Goal: Transaction & Acquisition: Purchase product/service

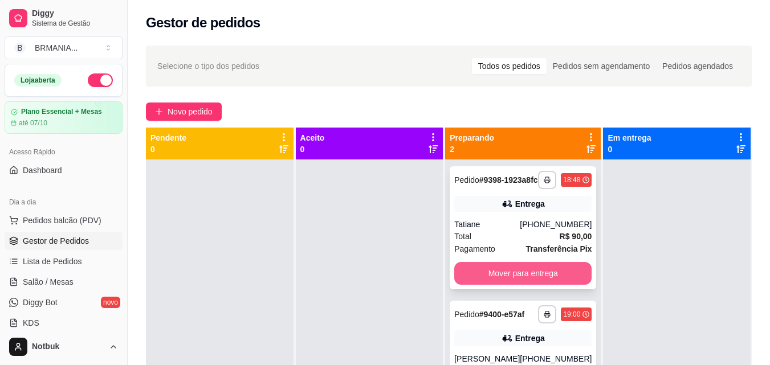
click at [495, 279] on button "Mover para entrega" at bounding box center [522, 273] width 137 height 23
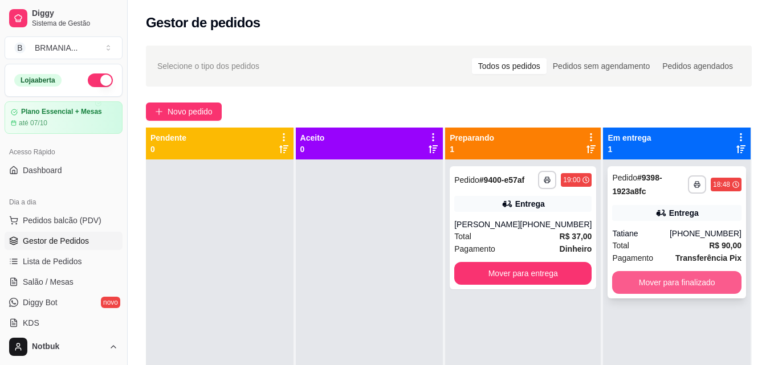
click at [666, 281] on button "Mover para finalizado" at bounding box center [676, 282] width 129 height 23
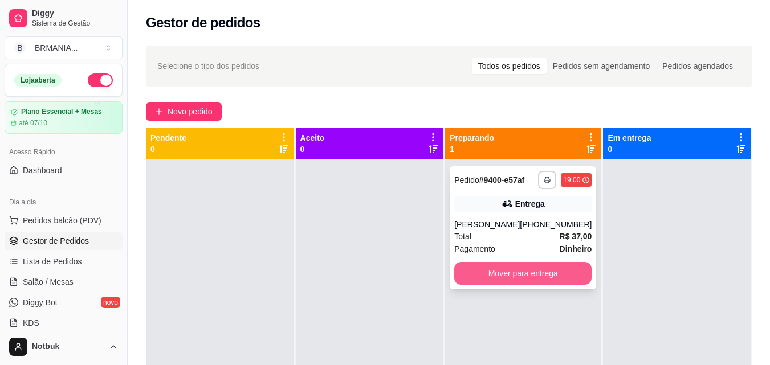
click at [519, 276] on button "Mover para entrega" at bounding box center [522, 273] width 137 height 23
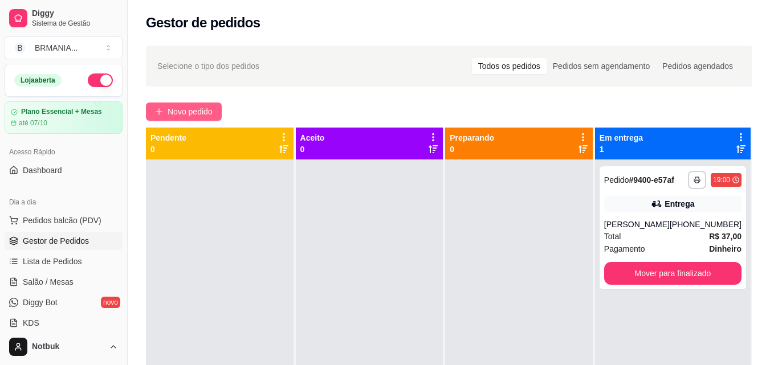
click at [175, 115] on span "Novo pedido" at bounding box center [190, 111] width 45 height 13
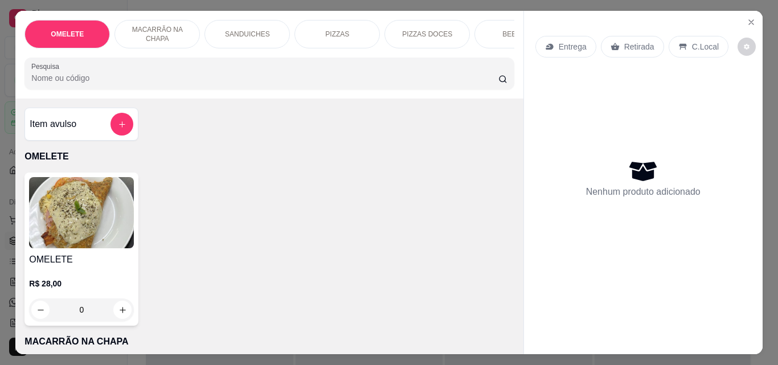
click at [318, 29] on div "PIZZAS" at bounding box center [337, 34] width 85 height 28
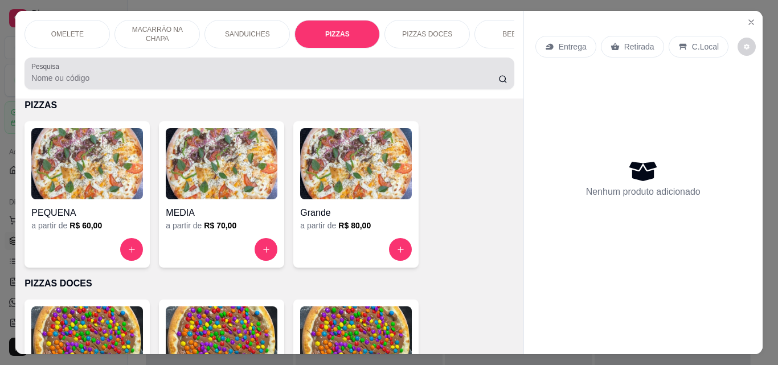
scroll to position [30, 0]
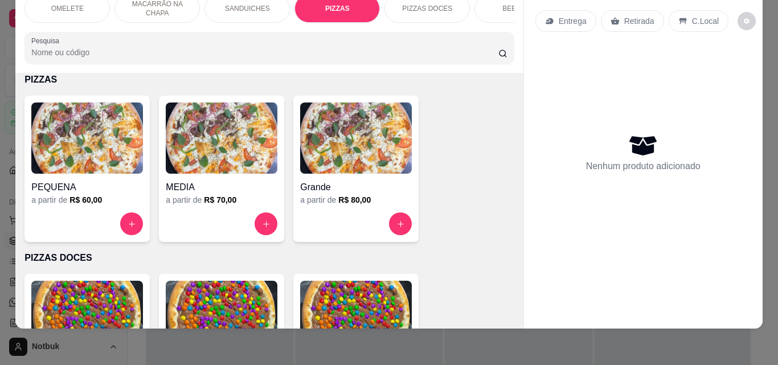
click at [329, 179] on div "Grande" at bounding box center [356, 184] width 112 height 21
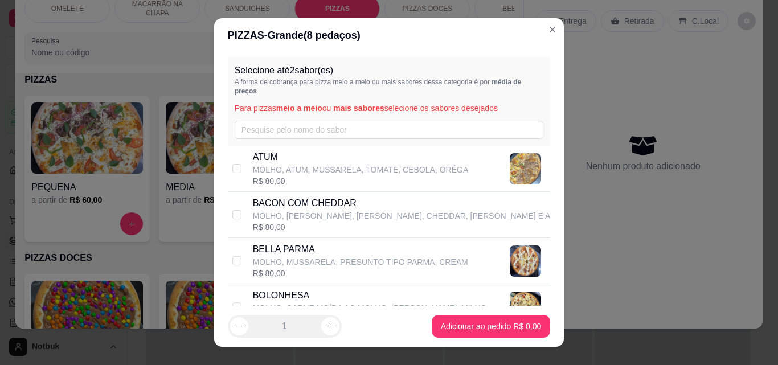
click at [397, 222] on p "MOLHO, [PERSON_NAME], [PERSON_NAME], CHEDDAR, [PERSON_NAME] E A" at bounding box center [402, 215] width 298 height 11
checkbox input "false"
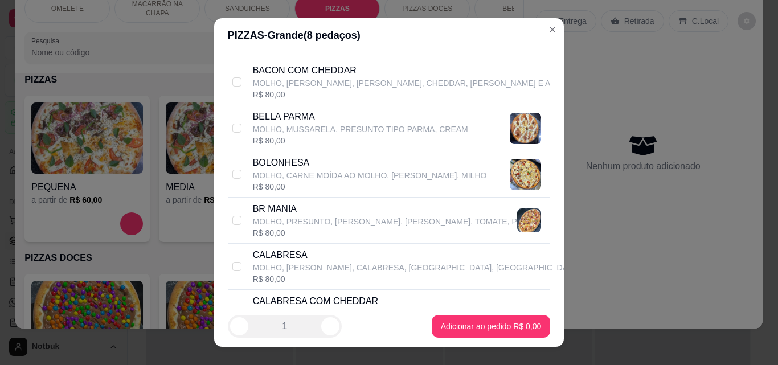
scroll to position [142, 0]
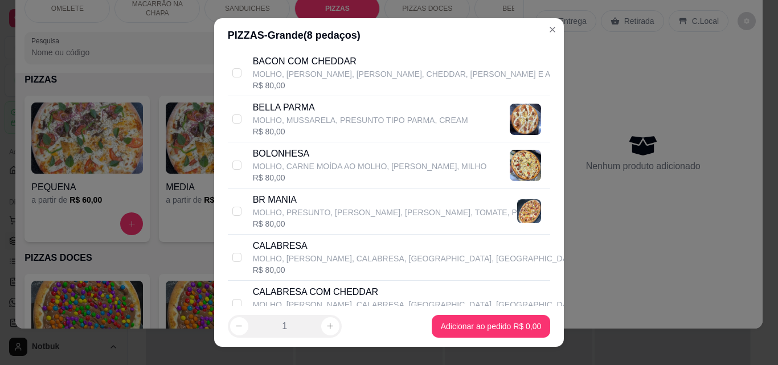
click at [389, 211] on p "MOLHO, PRESUNTO, [PERSON_NAME], [PERSON_NAME], TOMATE, P" at bounding box center [385, 212] width 264 height 11
checkbox input "true"
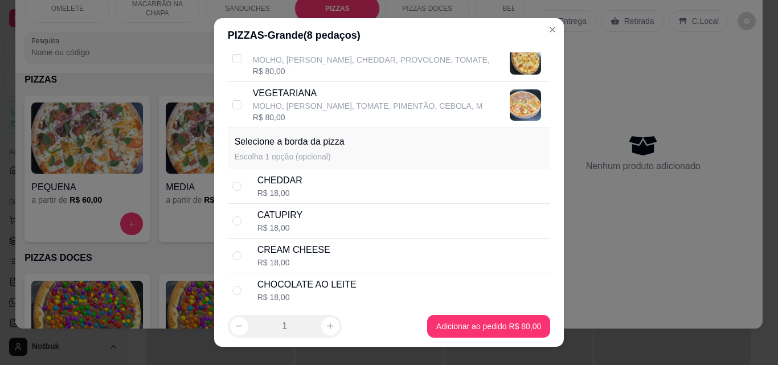
scroll to position [789, 0]
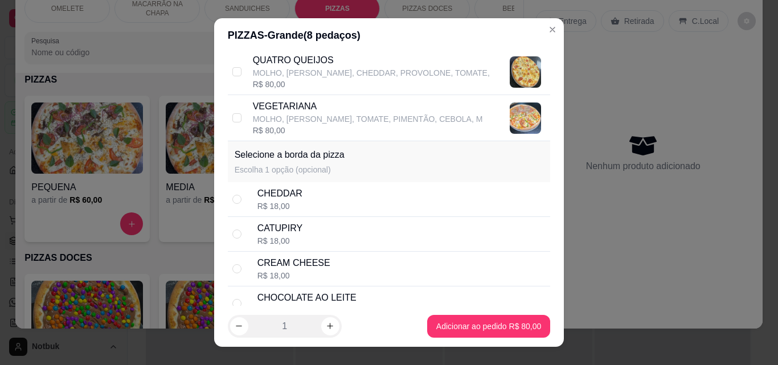
click at [374, 197] on div "CHEDDAR R$ 18,00" at bounding box center [402, 199] width 289 height 25
radio input "true"
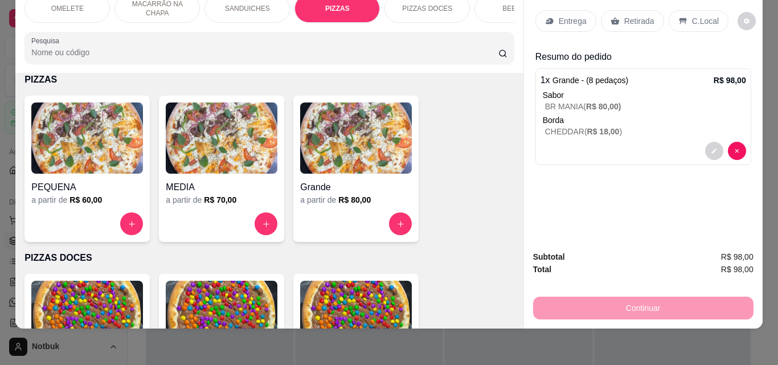
click at [561, 15] on p "Entrega" at bounding box center [573, 20] width 28 height 11
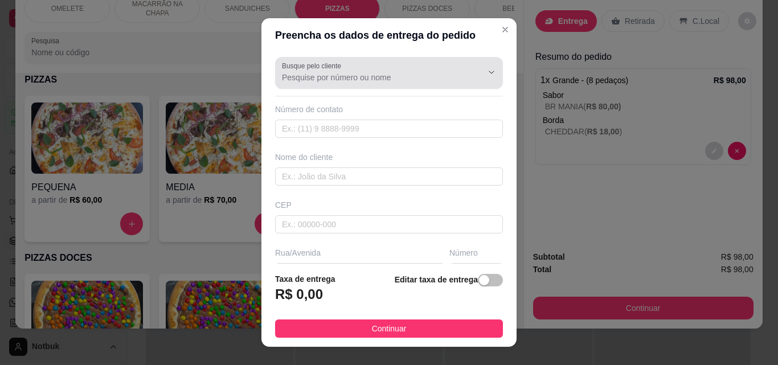
click at [405, 81] on input "Busque pelo cliente" at bounding box center [373, 77] width 182 height 11
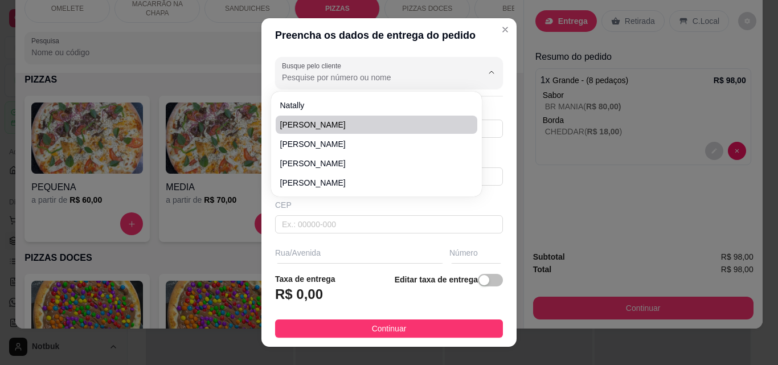
click at [367, 131] on li "[PERSON_NAME]" at bounding box center [377, 125] width 202 height 18
type input "[PERSON_NAME]"
type input "31995609523"
type input "[PERSON_NAME]"
type input "35606000"
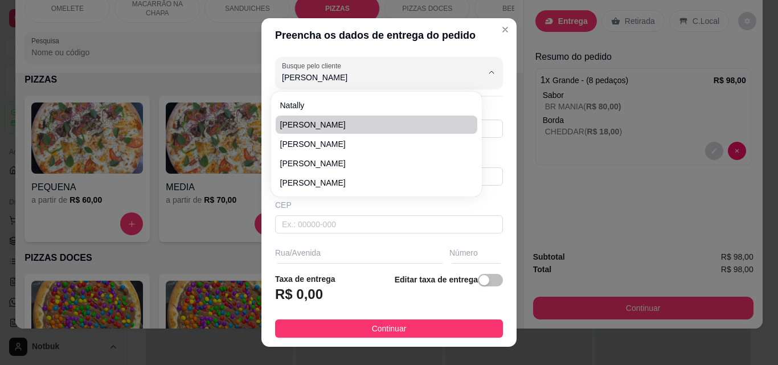
type input "[PERSON_NAME] 143"
type input "143"
type input "[PERSON_NAME]"
type input "Casa descendo a rodoviária"
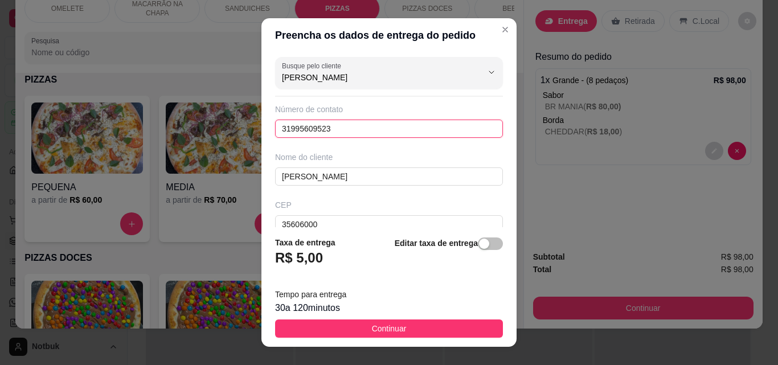
drag, startPoint x: 382, startPoint y: 130, endPoint x: 182, endPoint y: 108, distance: 201.2
click at [182, 108] on div "Preencha os dados de entrega do pedido Busque pelo cliente [PERSON_NAME] Número…" at bounding box center [389, 182] width 778 height 365
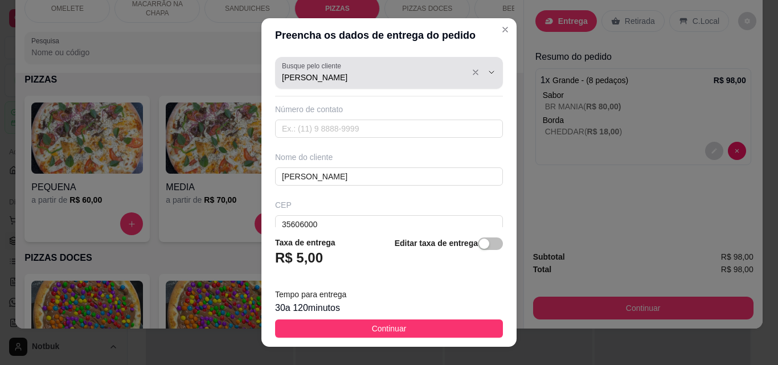
click at [364, 81] on input "[PERSON_NAME]" at bounding box center [373, 77] width 182 height 11
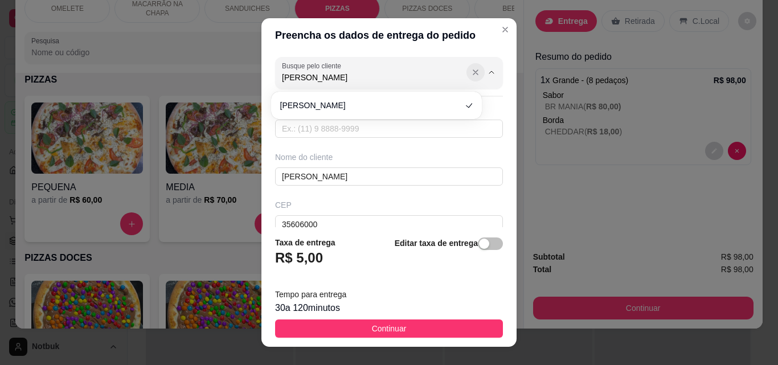
click at [471, 75] on icon "Show suggestions" at bounding box center [475, 72] width 9 height 9
type input "[PERSON_NAME]"
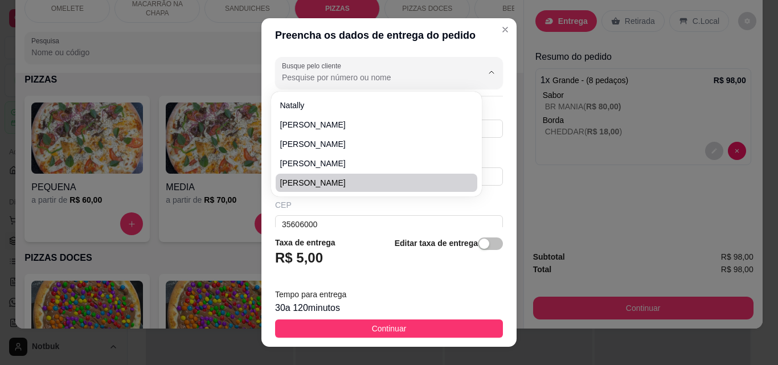
click at [361, 232] on footer "Taxa de entrega R$ 5,00 Editar taxa de entrega Tempo para entrega 30 a 120 minu…" at bounding box center [389, 287] width 255 height 120
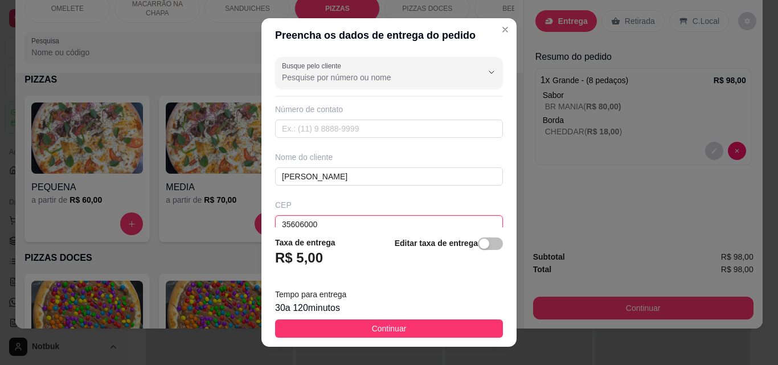
click at [372, 220] on input "35606000" at bounding box center [389, 224] width 228 height 18
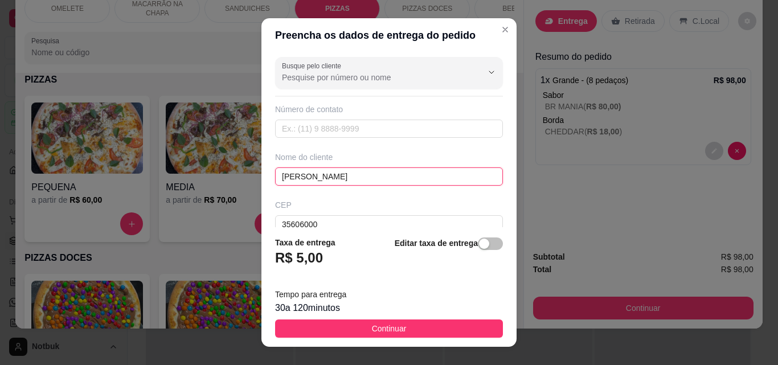
drag, startPoint x: 345, startPoint y: 177, endPoint x: 117, endPoint y: 152, distance: 229.9
click at [117, 152] on div "Preencha os dados de entrega do pedido Busque pelo cliente Número de contato No…" at bounding box center [389, 182] width 778 height 365
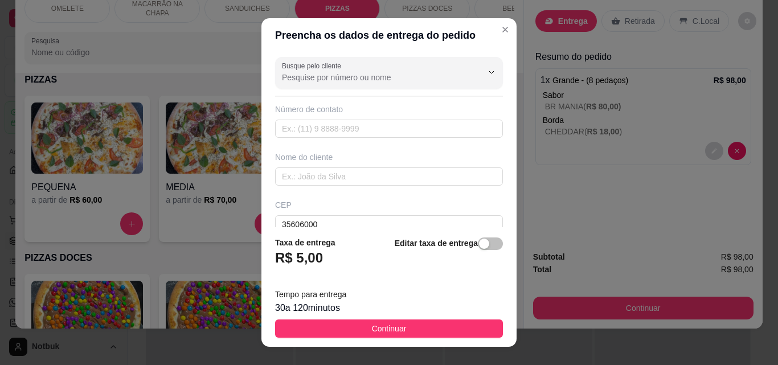
click at [322, 138] on div "Busque pelo cliente Número de contato Nome do cliente CEP 35606000 [STREET_ADDR…" at bounding box center [389, 139] width 255 height 175
click at [324, 173] on input "text" at bounding box center [389, 177] width 228 height 18
type input "l"
type input "LUANA"
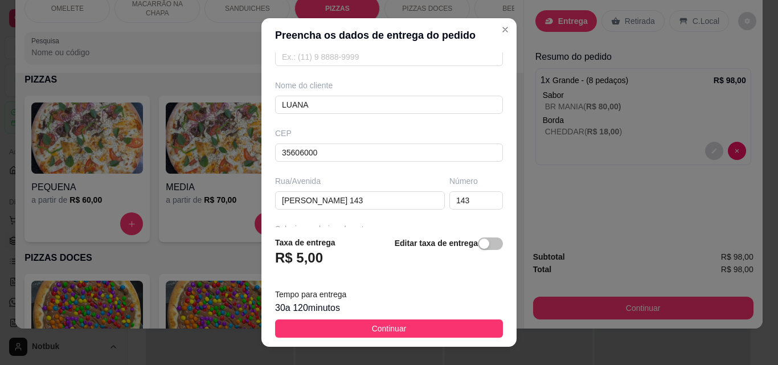
scroll to position [111, 0]
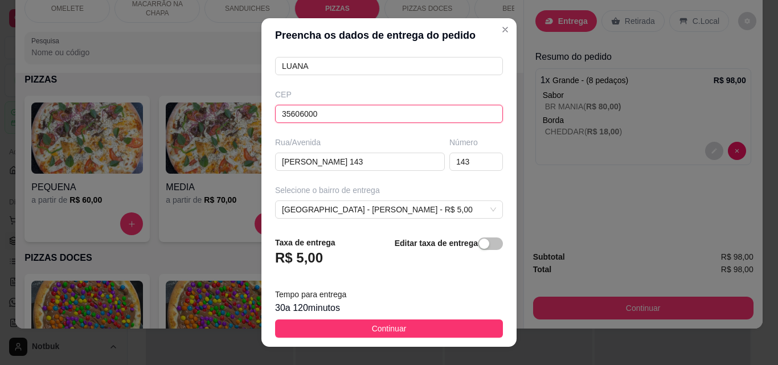
drag, startPoint x: 337, startPoint y: 117, endPoint x: 232, endPoint y: 117, distance: 104.9
click at [230, 117] on div "Preencha os dados de entrega do pedido Busque pelo cliente Número de contato No…" at bounding box center [389, 182] width 778 height 365
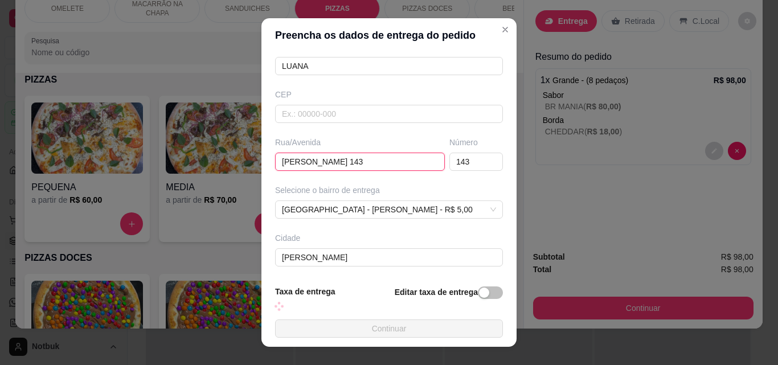
drag, startPoint x: 352, startPoint y: 163, endPoint x: 176, endPoint y: 160, distance: 176.7
click at [176, 161] on div "Preencha os dados de entrega do pedido Busque pelo cliente Número de contato No…" at bounding box center [389, 182] width 778 height 365
type input "RUA 1"
click at [454, 168] on input "143" at bounding box center [477, 162] width 54 height 18
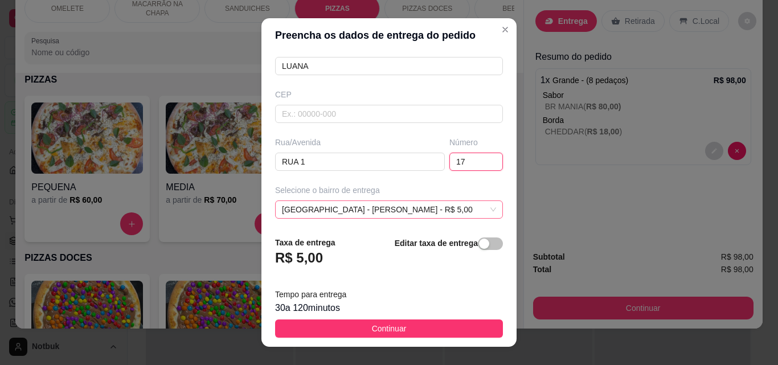
click at [337, 203] on span "[GEOGRAPHIC_DATA] - [PERSON_NAME] - R$ 5,00" at bounding box center [389, 209] width 214 height 17
type input "17"
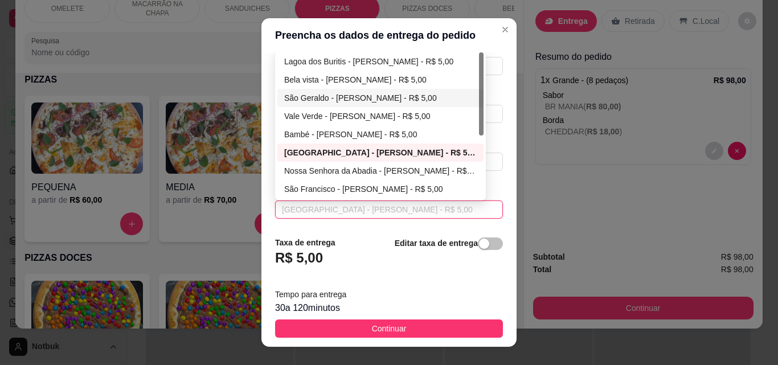
click at [338, 95] on div "São Geraldo - [PERSON_NAME] - R$ 5,00" at bounding box center [380, 98] width 193 height 13
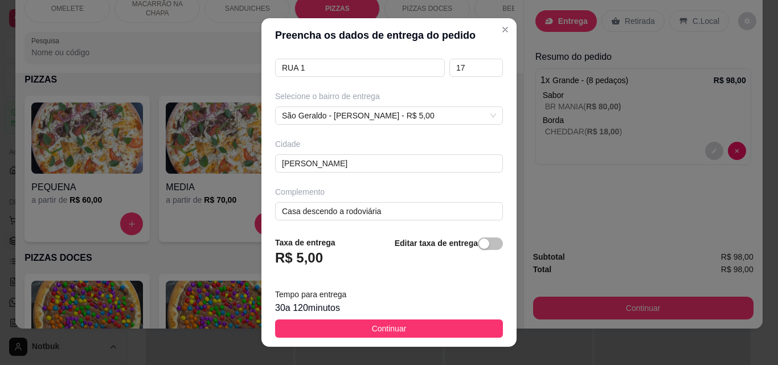
scroll to position [209, 0]
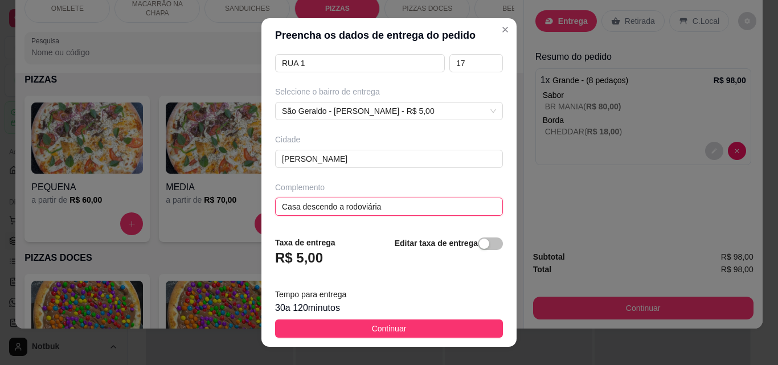
drag, startPoint x: 421, startPoint y: 214, endPoint x: 254, endPoint y: 225, distance: 167.9
click at [254, 225] on div "Preencha os dados de entrega do pedido Busque pelo cliente Número de contato No…" at bounding box center [389, 182] width 778 height 365
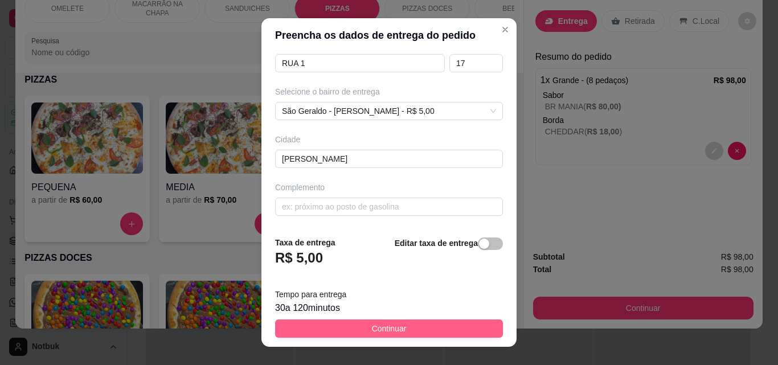
click at [353, 327] on button "Continuar" at bounding box center [389, 329] width 228 height 18
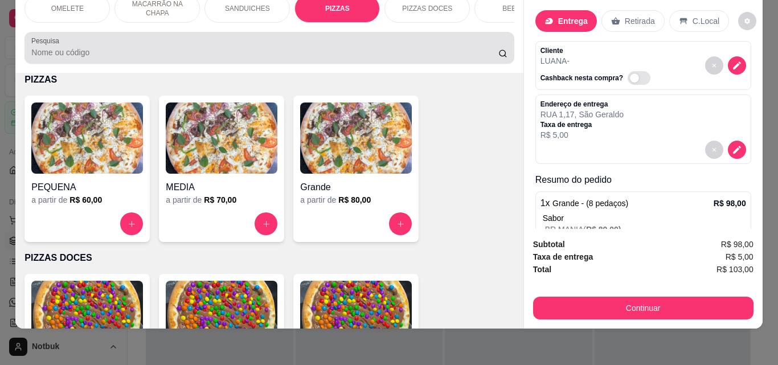
click at [80, 48] on input "Pesquisa" at bounding box center [264, 52] width 467 height 11
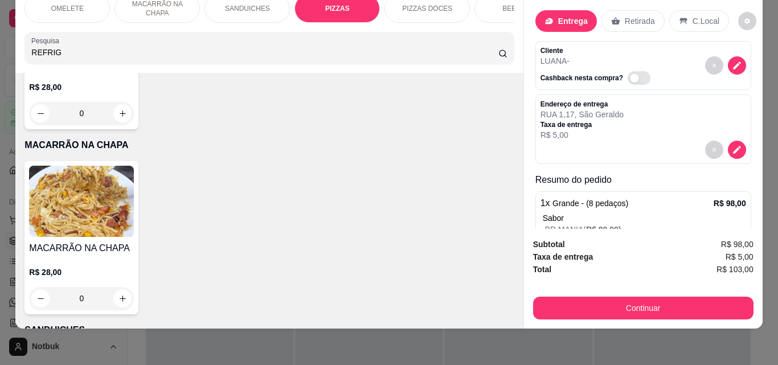
scroll to position [0, 0]
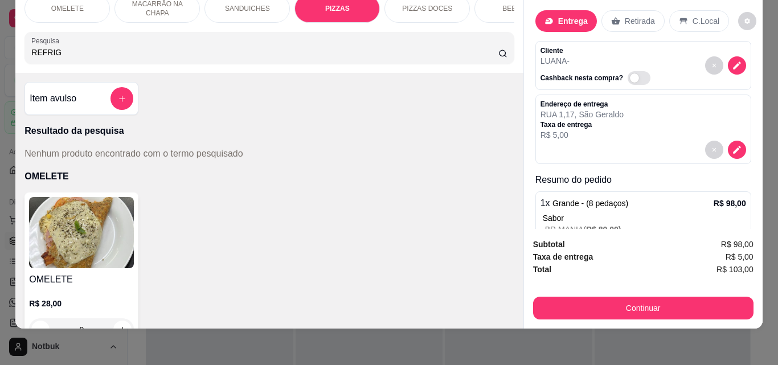
click at [210, 51] on input "REFRIG" at bounding box center [264, 52] width 467 height 11
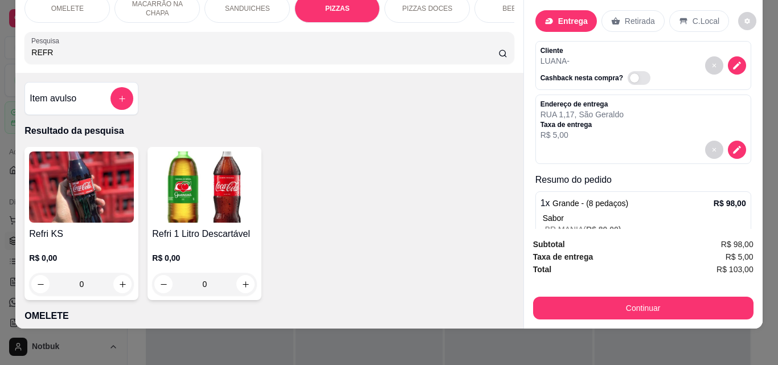
type input "REFR"
click at [201, 242] on div "R$ 0,00 0" at bounding box center [204, 268] width 105 height 55
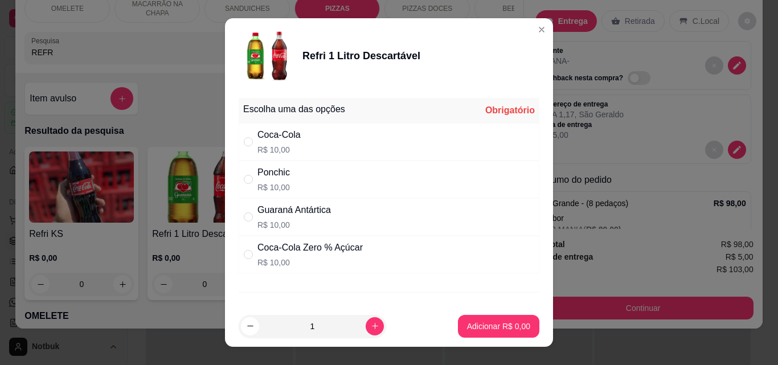
click at [311, 221] on p "R$ 10,00" at bounding box center [295, 224] width 74 height 11
radio input "true"
click at [470, 325] on p "Adicionar R$ 10,00" at bounding box center [497, 326] width 66 height 11
type input "1"
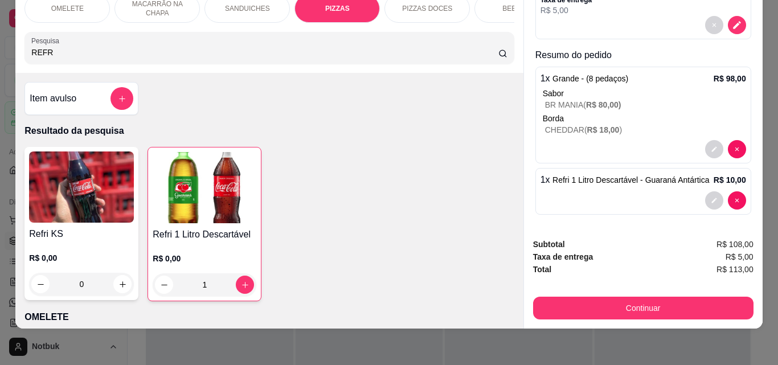
scroll to position [127, 0]
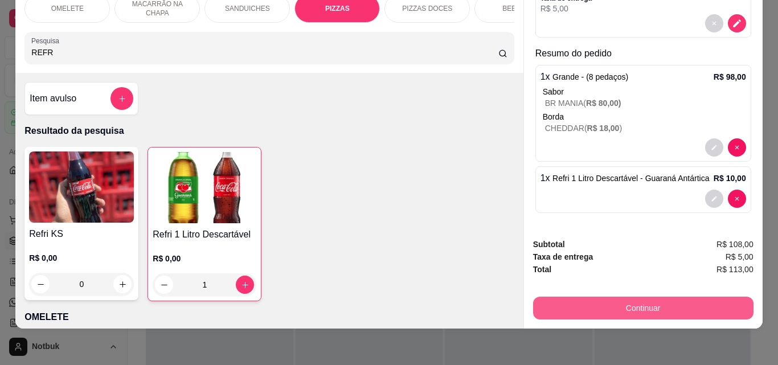
click at [670, 297] on button "Continuar" at bounding box center [643, 308] width 221 height 23
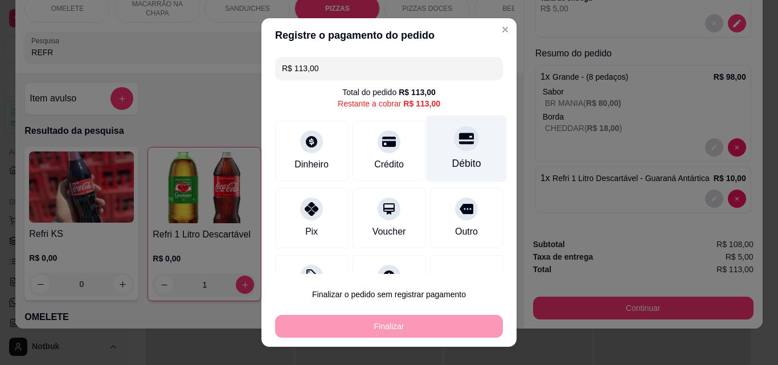
click at [459, 144] on icon at bounding box center [466, 138] width 15 height 11
type input "R$ 0,00"
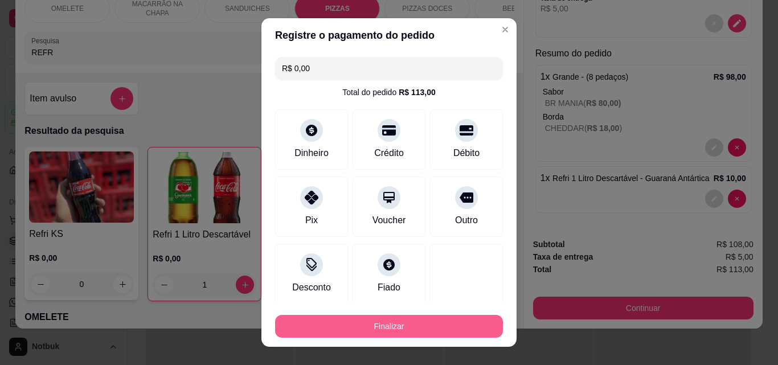
click at [420, 328] on button "Finalizar" at bounding box center [389, 326] width 228 height 23
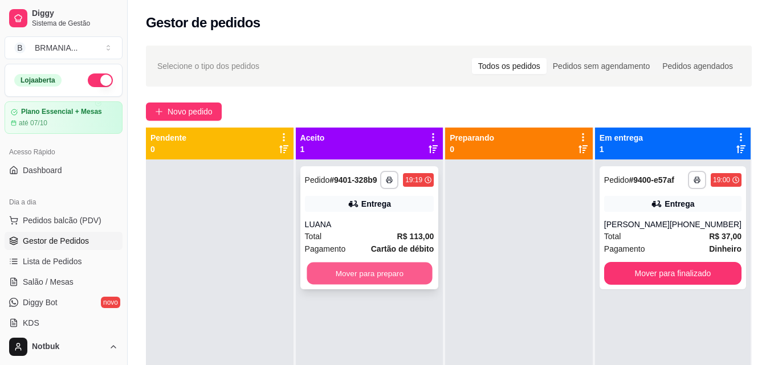
click at [376, 266] on button "Mover para preparo" at bounding box center [369, 274] width 125 height 22
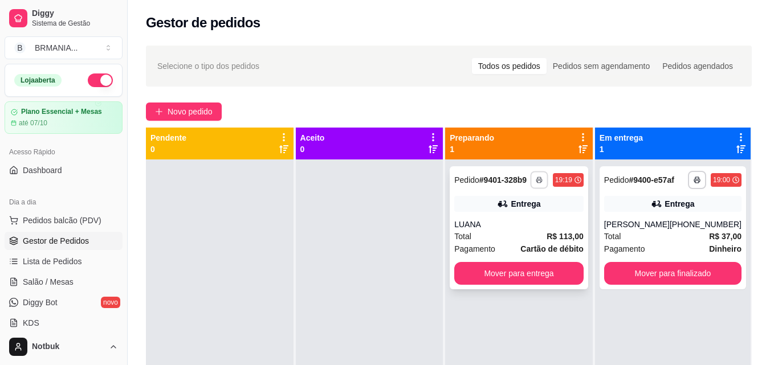
click at [541, 179] on icon "button" at bounding box center [539, 180] width 7 height 7
click at [505, 222] on button "IMPRESSORA" at bounding box center [508, 220] width 80 height 18
click at [536, 181] on button "button" at bounding box center [539, 180] width 18 height 18
click at [527, 217] on button "IMPRESSORA" at bounding box center [508, 220] width 80 height 18
click at [180, 108] on span "Novo pedido" at bounding box center [190, 111] width 45 height 13
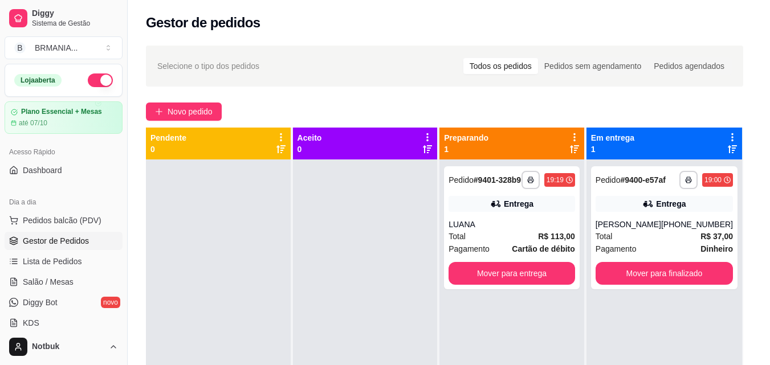
click at [266, 76] on div at bounding box center [265, 73] width 468 height 23
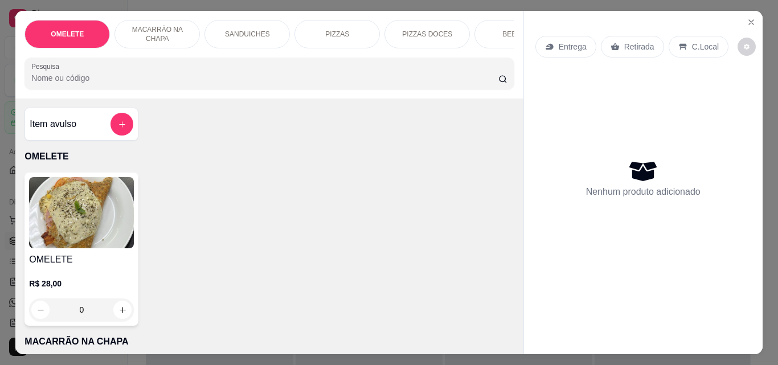
click at [226, 34] on p "SANDUICHES" at bounding box center [247, 34] width 45 height 9
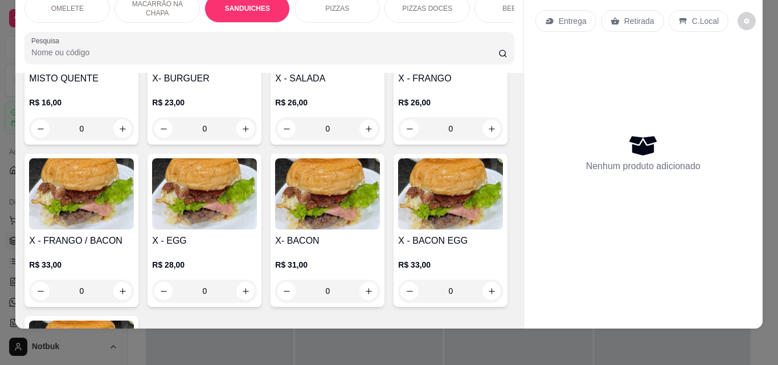
scroll to position [527, 0]
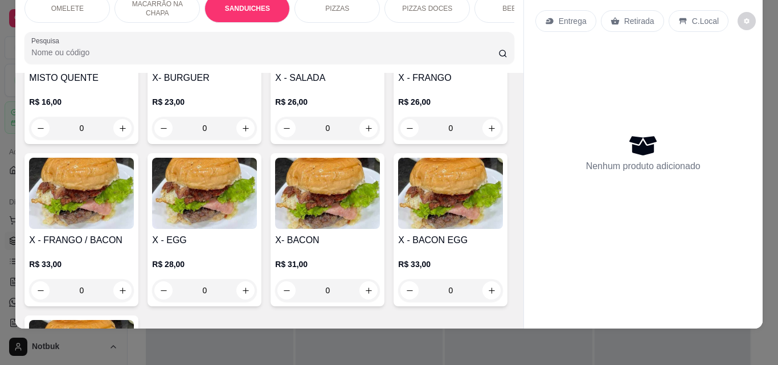
click at [257, 299] on div "0" at bounding box center [204, 290] width 105 height 23
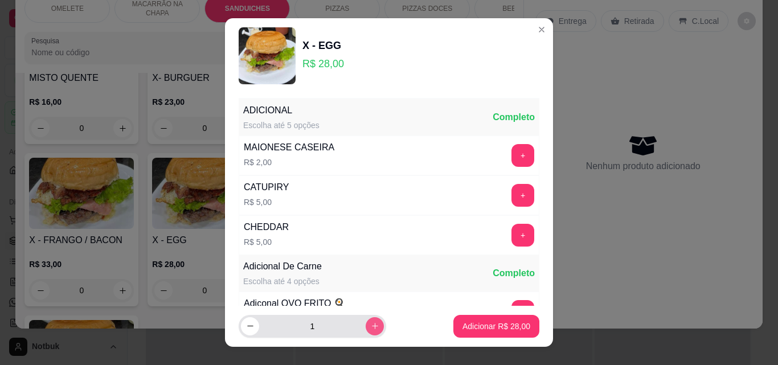
click at [371, 327] on icon "increase-product-quantity" at bounding box center [375, 326] width 9 height 9
type input "2"
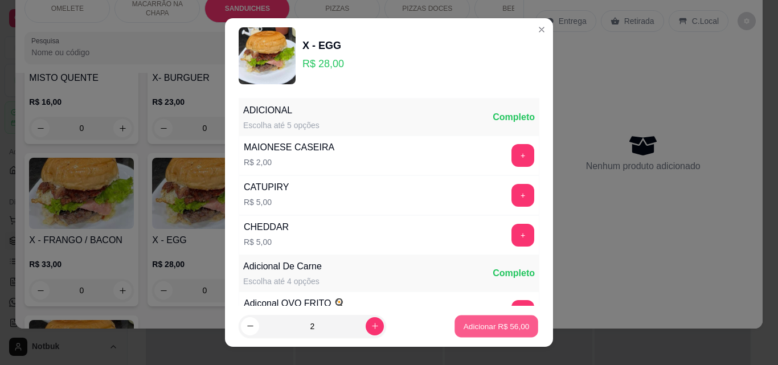
click at [472, 325] on p "Adicionar R$ 56,00" at bounding box center [497, 326] width 66 height 11
type input "2"
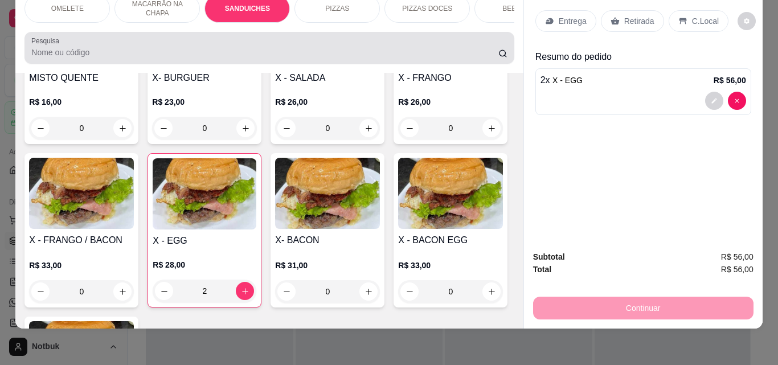
click at [172, 44] on div at bounding box center [269, 47] width 476 height 23
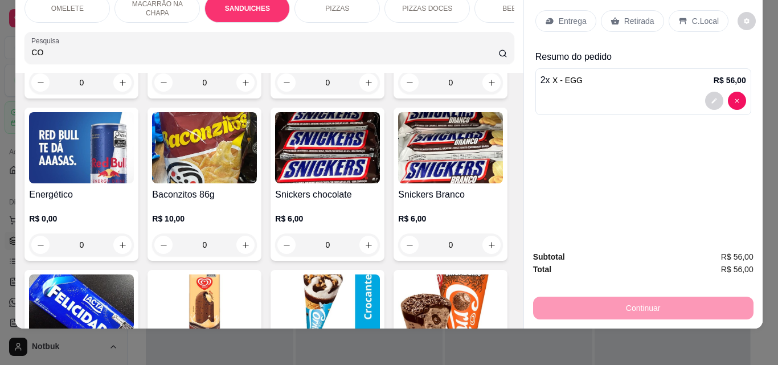
click at [67, 55] on input "CO" at bounding box center [264, 52] width 467 height 11
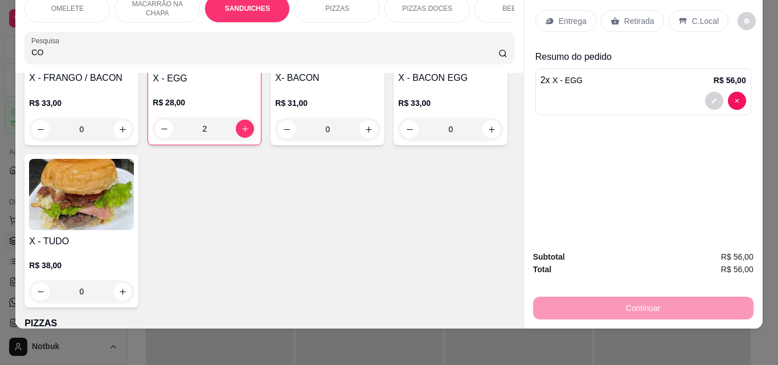
type input "C"
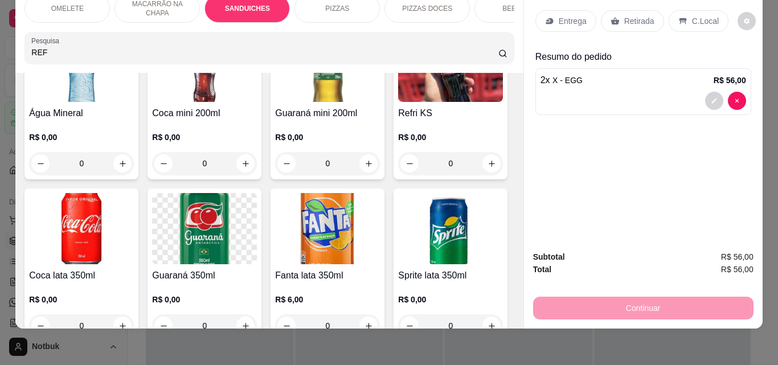
scroll to position [712, 0]
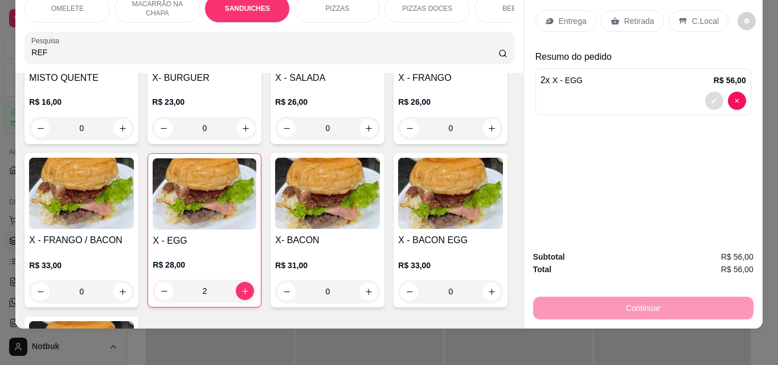
type input "REF"
click at [708, 96] on button "decrease-product-quantity" at bounding box center [714, 101] width 18 height 18
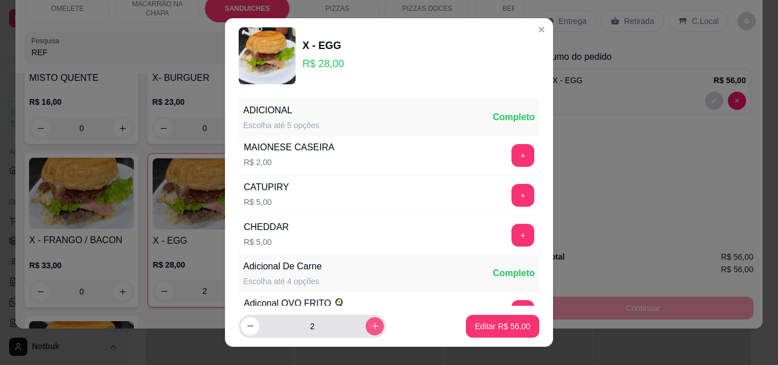
click at [371, 323] on icon "increase-product-quantity" at bounding box center [375, 326] width 9 height 9
type input "3"
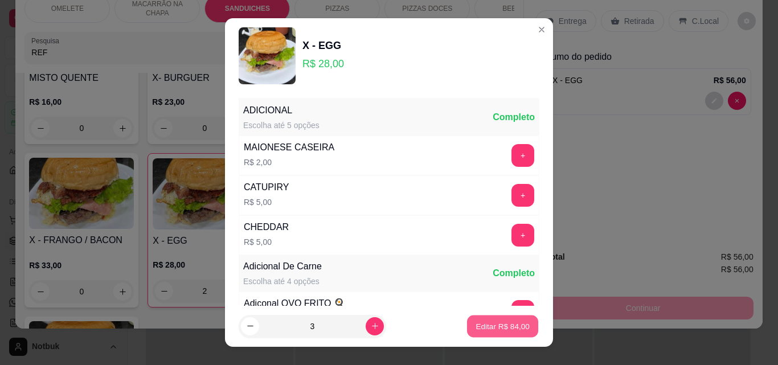
click at [519, 326] on button "Editar R$ 84,00" at bounding box center [502, 327] width 71 height 22
type input "3"
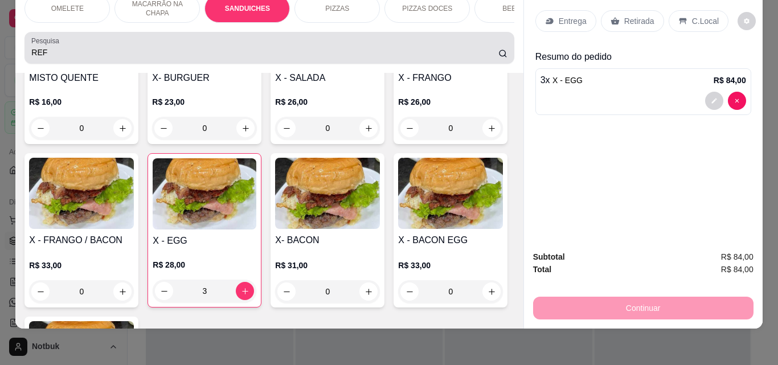
click at [288, 47] on input "REF" at bounding box center [264, 52] width 467 height 11
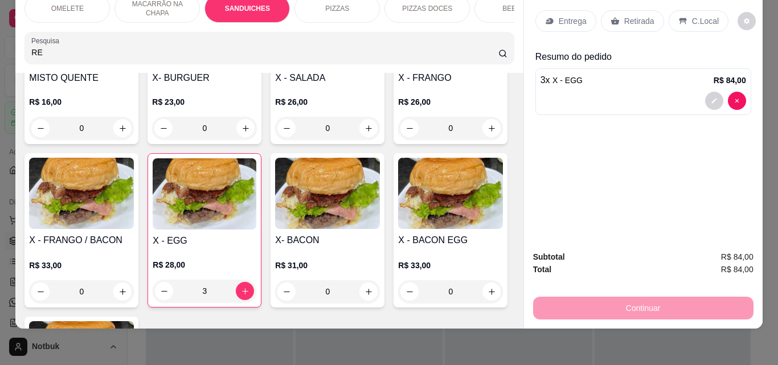
type input "R"
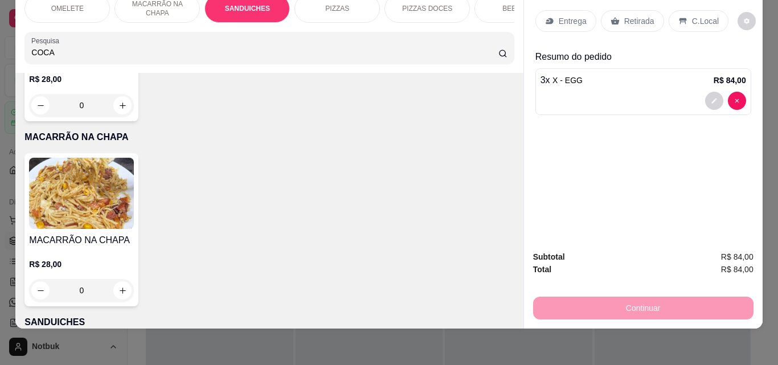
scroll to position [874, 0]
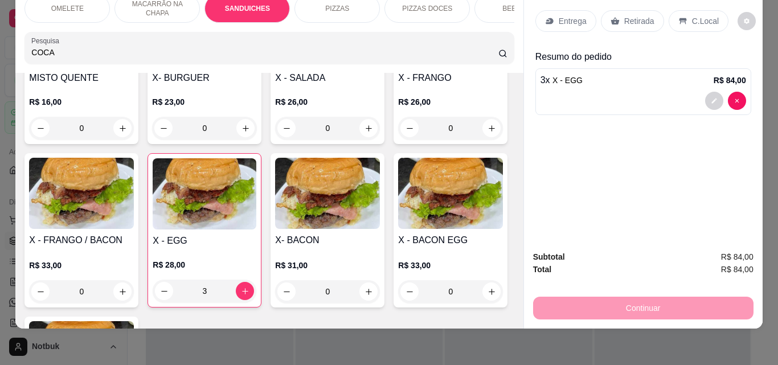
type input "COCA"
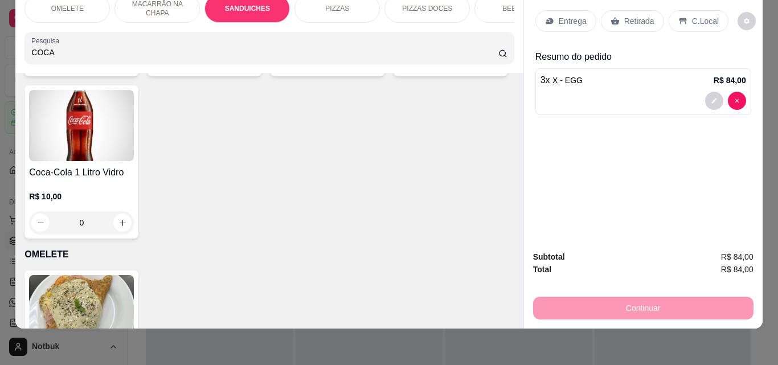
scroll to position [198, 0]
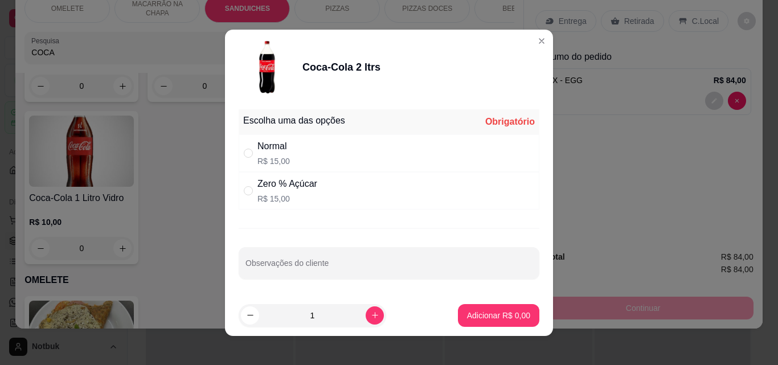
click at [291, 153] on div "Normal R$ 15,00" at bounding box center [389, 153] width 301 height 38
radio input "true"
click at [508, 320] on p "Adicionar R$ 15,00" at bounding box center [497, 315] width 66 height 11
type input "1"
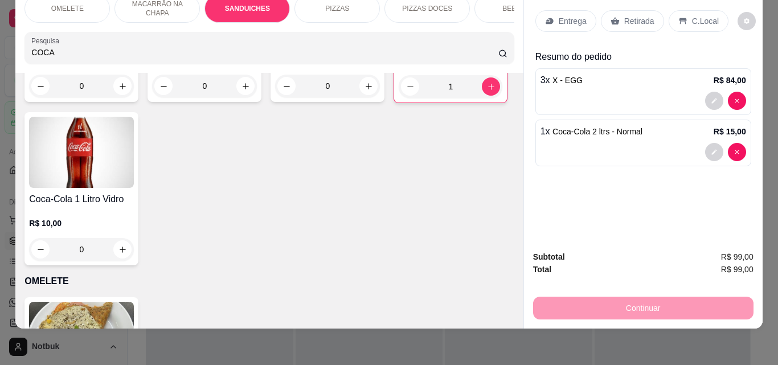
click at [570, 17] on p "Entrega" at bounding box center [573, 20] width 28 height 11
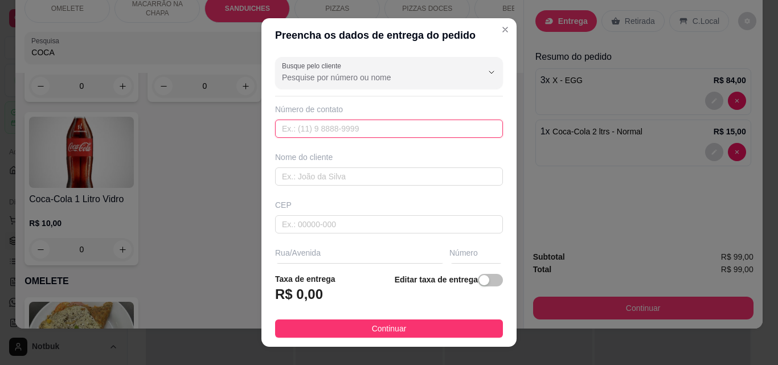
drag, startPoint x: 370, startPoint y: 137, endPoint x: 378, endPoint y: 134, distance: 7.9
click at [378, 134] on input "text" at bounding box center [389, 129] width 228 height 18
click at [364, 172] on input "text" at bounding box center [389, 177] width 228 height 18
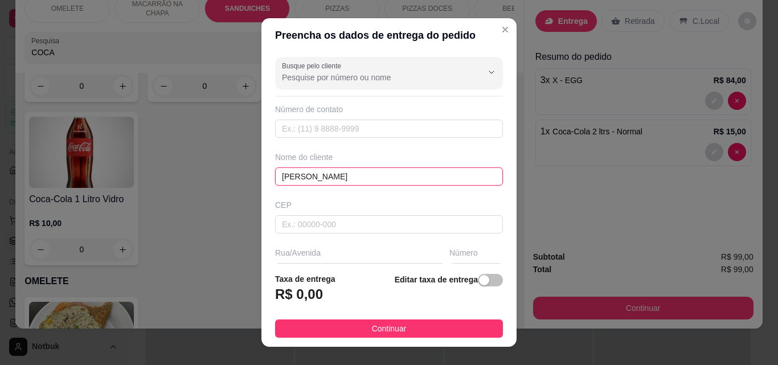
type input "[PERSON_NAME]"
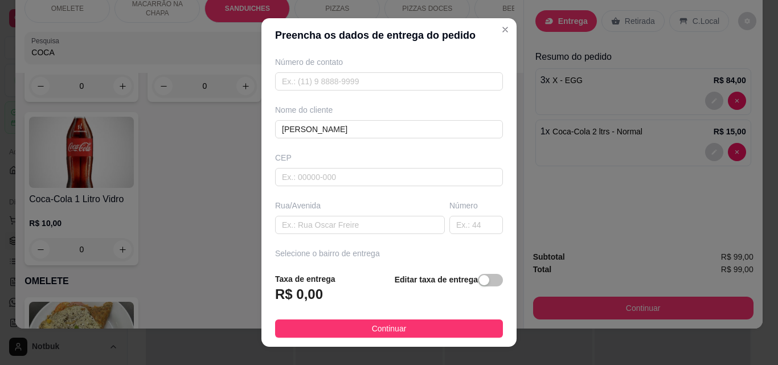
scroll to position [49, 0]
click at [290, 228] on input "text" at bounding box center [360, 223] width 170 height 18
click at [487, 138] on div "Busque pelo cliente Número de contato Nome do cliente [PERSON_NAME]/[GEOGRAPHIC…" at bounding box center [389, 157] width 255 height 211
click at [495, 142] on div "Busque pelo cliente Número de contato Nome do cliente [PERSON_NAME]/[GEOGRAPHIC…" at bounding box center [389, 157] width 255 height 211
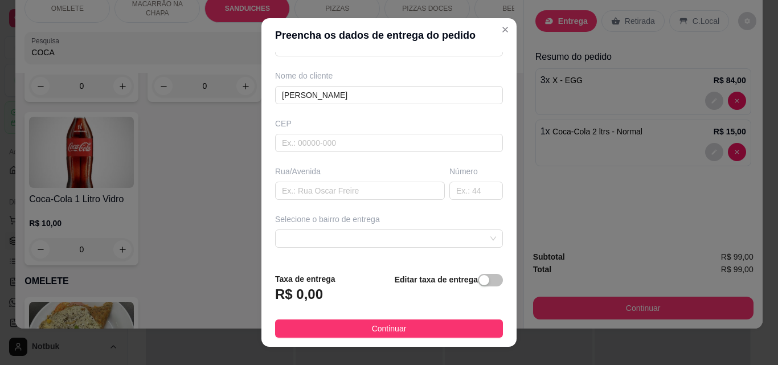
scroll to position [84, 0]
click at [312, 242] on span at bounding box center [389, 235] width 214 height 17
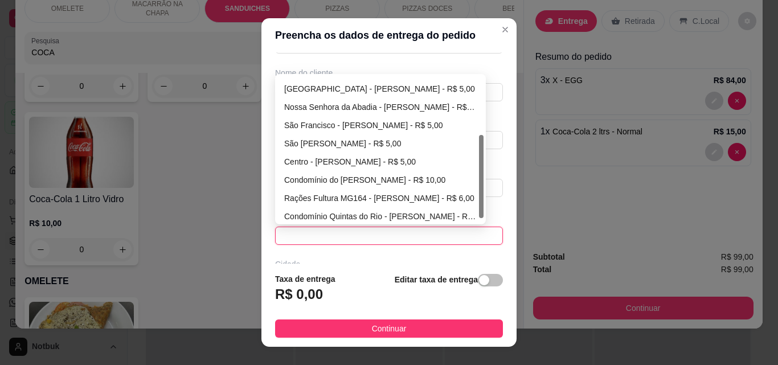
scroll to position [109, 0]
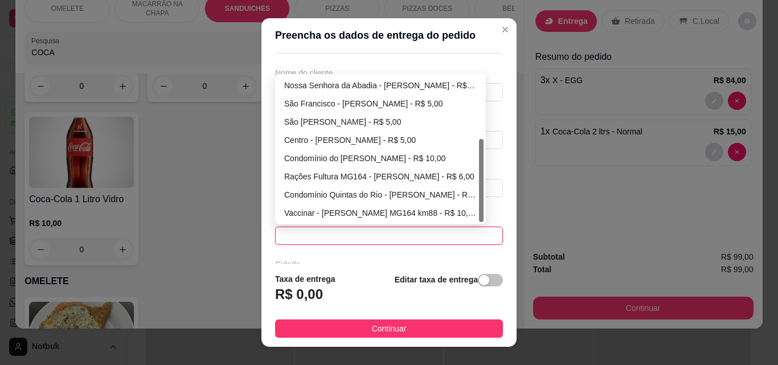
drag, startPoint x: 476, startPoint y: 105, endPoint x: 460, endPoint y: 181, distance: 78.0
click at [467, 174] on div "[GEOGRAPHIC_DATA] - [PERSON_NAME] - R$ 5,00 [GEOGRAPHIC_DATA] - [PERSON_NAME] -…" at bounding box center [381, 149] width 206 height 146
click at [300, 174] on div "Rações Fultura MG164 - [PERSON_NAME] - R$ 6,00" at bounding box center [380, 176] width 193 height 13
type input "[PERSON_NAME]"
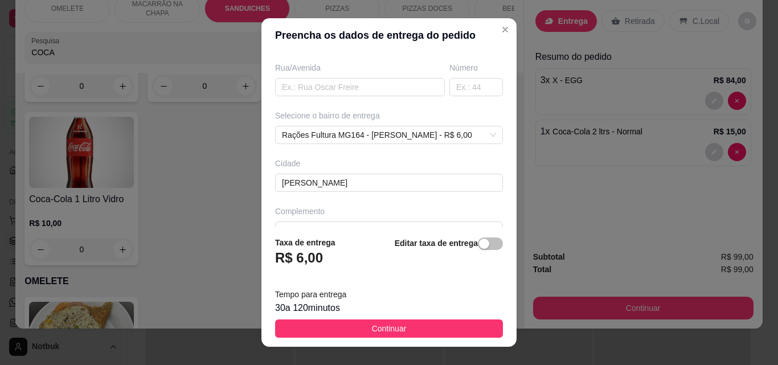
scroll to position [194, 0]
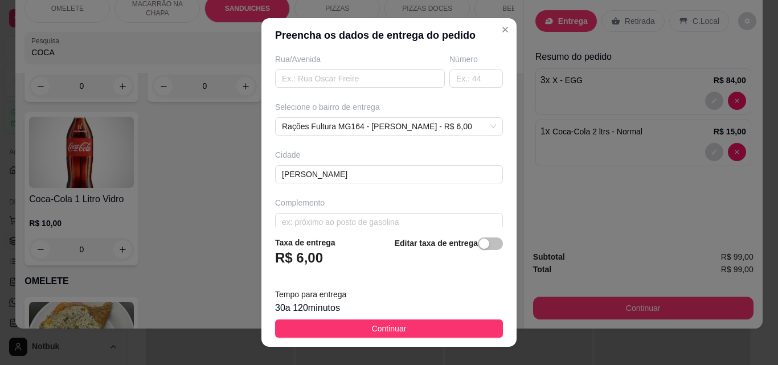
drag, startPoint x: 368, startPoint y: 326, endPoint x: 408, endPoint y: 309, distance: 43.4
click at [372, 327] on span "Continuar" at bounding box center [389, 329] width 35 height 13
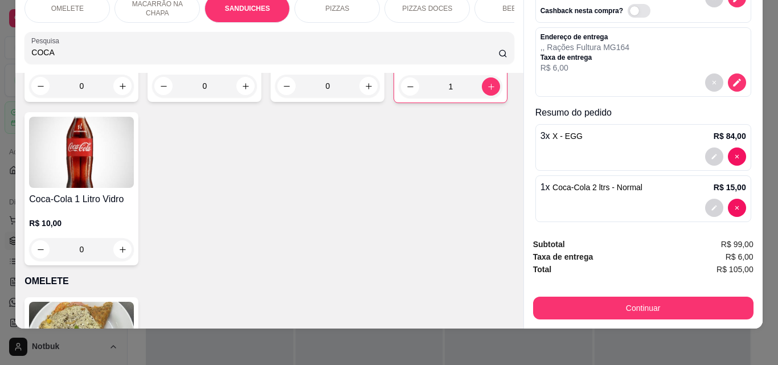
scroll to position [76, 0]
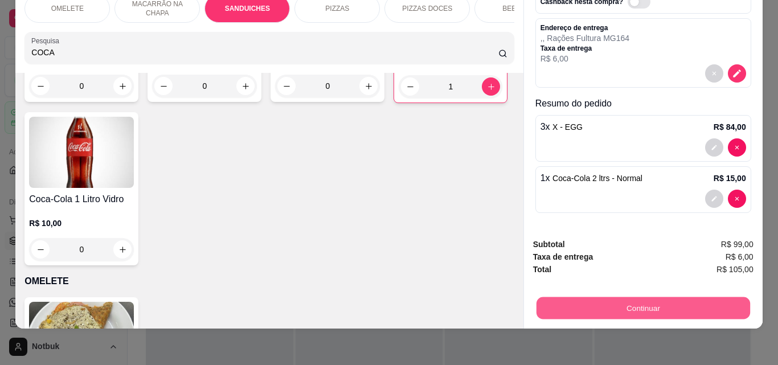
click at [647, 297] on button "Continuar" at bounding box center [643, 308] width 214 height 22
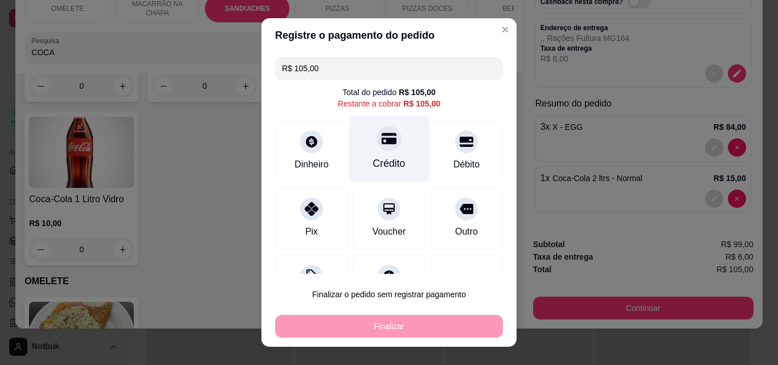
click at [377, 147] on div at bounding box center [389, 138] width 25 height 25
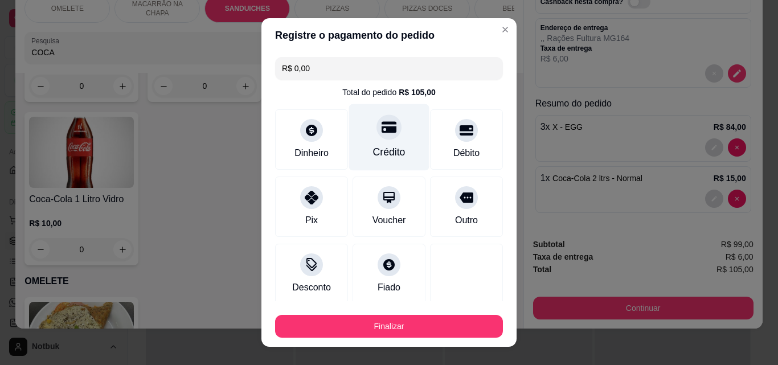
type input "R$ 0,00"
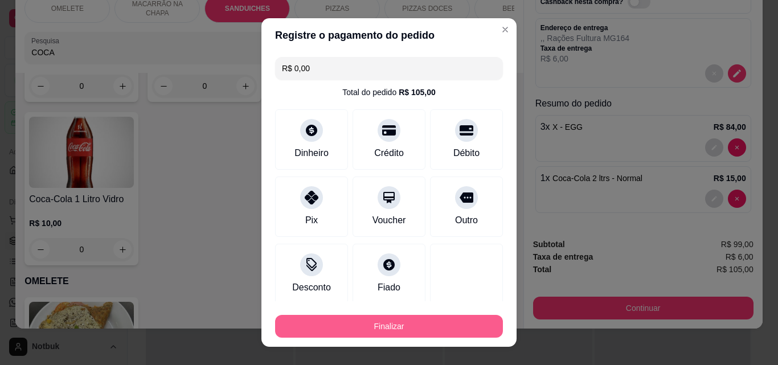
click at [408, 327] on button "Finalizar" at bounding box center [389, 326] width 228 height 23
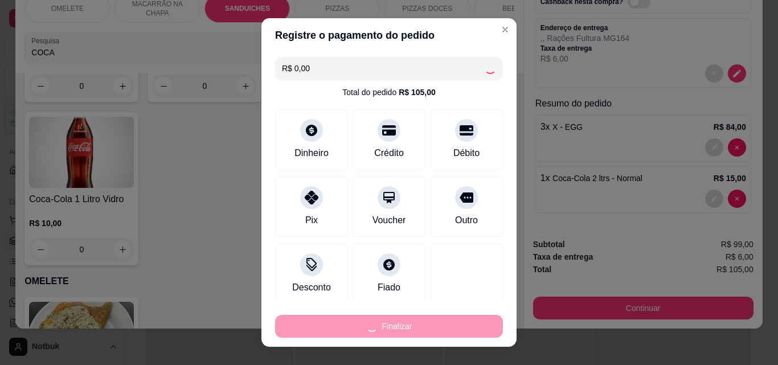
type input "0"
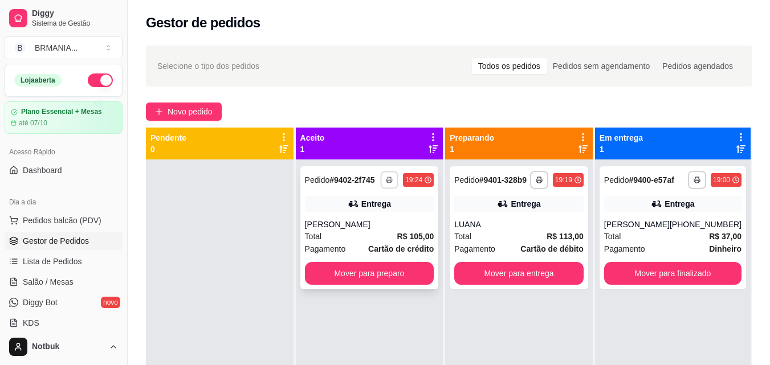
click at [394, 180] on button "button" at bounding box center [390, 180] width 18 height 18
click at [370, 224] on button "IMPRESSORA" at bounding box center [359, 220] width 80 height 18
click at [390, 186] on button "button" at bounding box center [390, 180] width 18 height 18
click at [383, 215] on button "IMPRESSORA" at bounding box center [359, 220] width 80 height 18
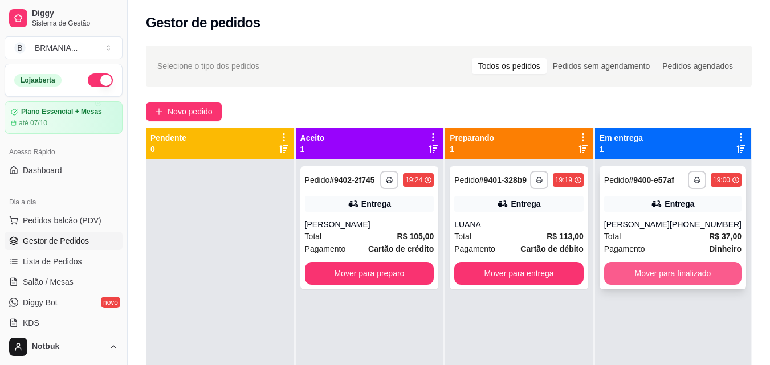
click at [667, 276] on button "Mover para finalizado" at bounding box center [672, 273] width 137 height 23
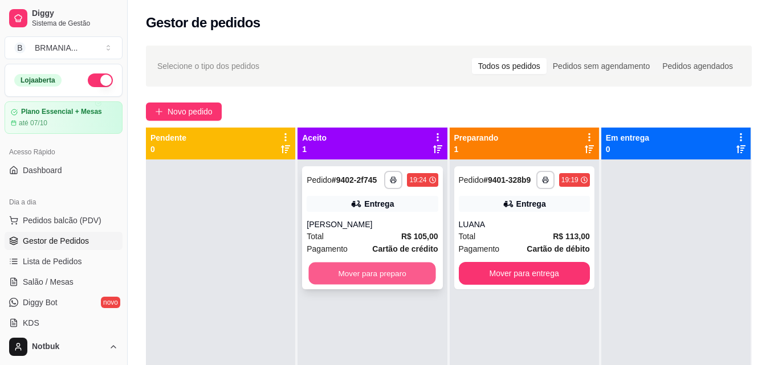
click at [403, 268] on button "Mover para preparo" at bounding box center [372, 274] width 127 height 22
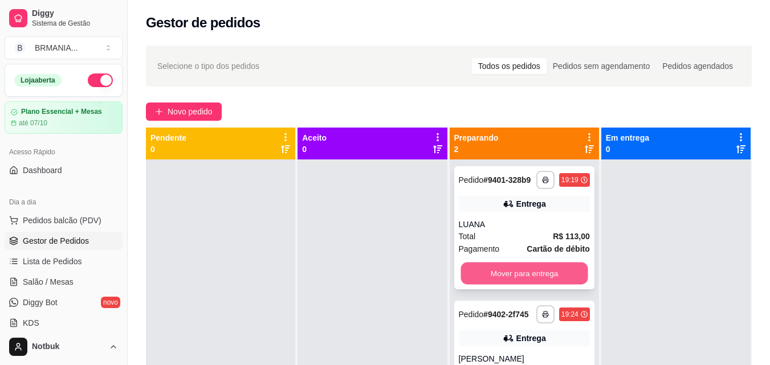
click at [533, 279] on button "Mover para entrega" at bounding box center [523, 274] width 127 height 22
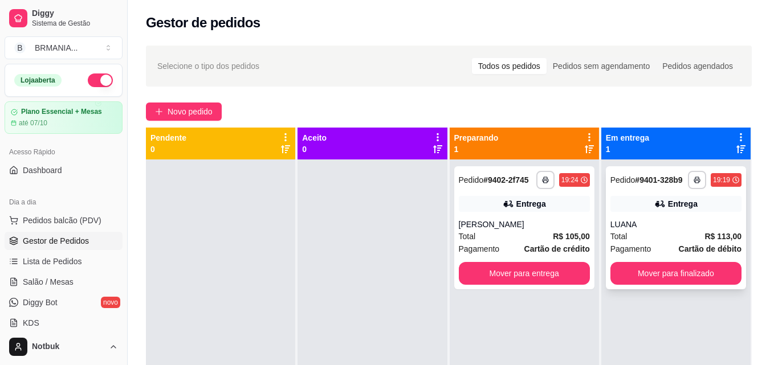
click at [693, 215] on div "**********" at bounding box center [676, 227] width 140 height 123
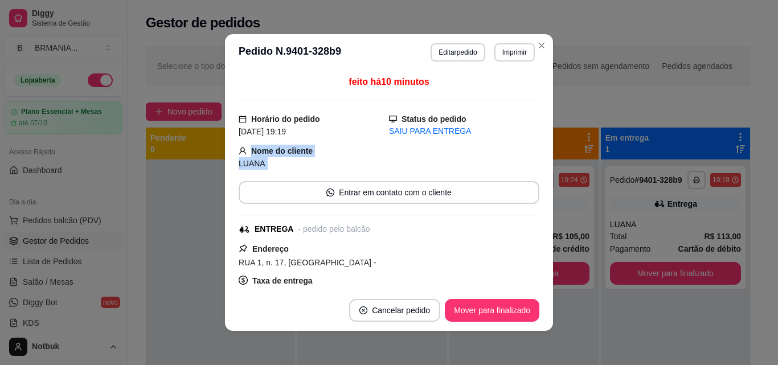
drag, startPoint x: 536, startPoint y: 130, endPoint x: 529, endPoint y: 182, distance: 52.8
click at [529, 182] on div "feito há 10 minutos Horário do pedido [DATE] 19:19 Status do pedido SAIU PARA E…" at bounding box center [389, 180] width 328 height 219
click at [470, 50] on button "Editar pedido" at bounding box center [458, 52] width 54 height 18
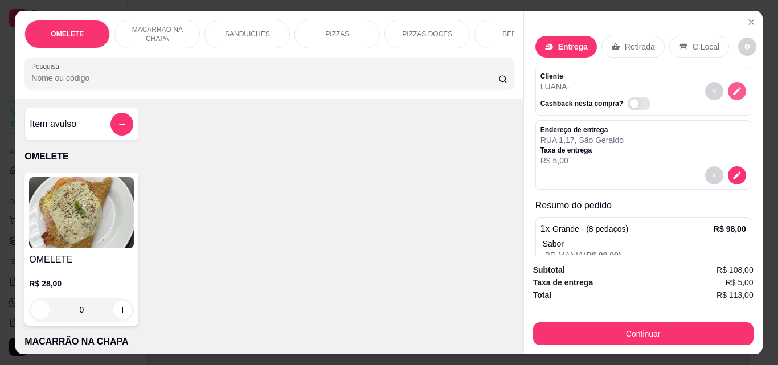
click at [732, 86] on icon "decrease-product-quantity" at bounding box center [737, 91] width 10 height 10
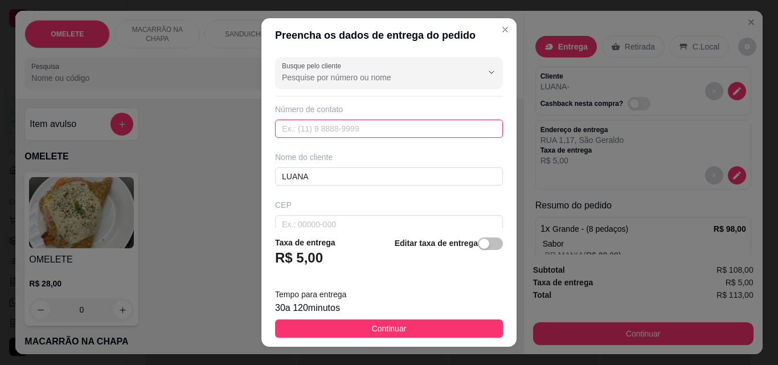
click at [346, 130] on input "text" at bounding box center [389, 129] width 228 height 18
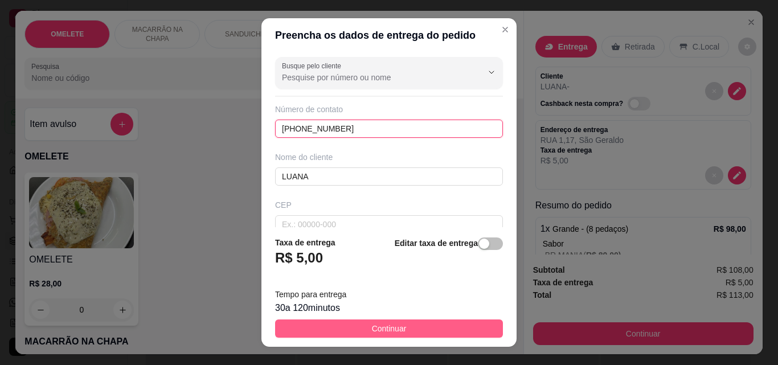
type input "[PHONE_NUMBER]"
click at [440, 328] on button "Continuar" at bounding box center [389, 329] width 228 height 18
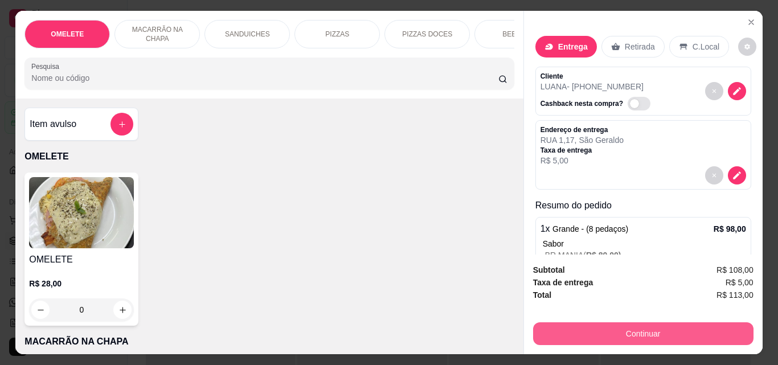
click at [642, 328] on button "Continuar" at bounding box center [643, 334] width 221 height 23
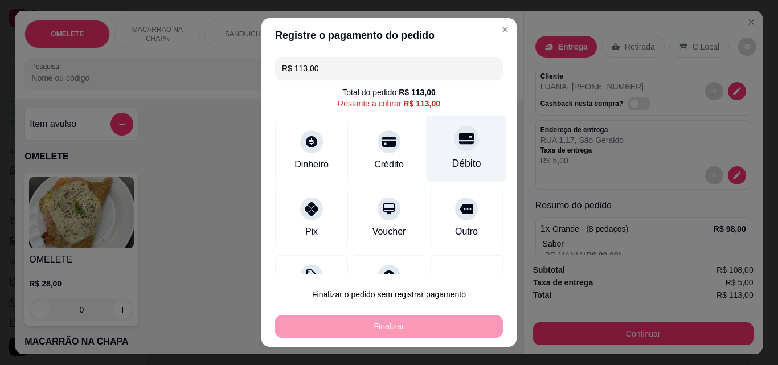
click at [452, 161] on div "Débito" at bounding box center [466, 163] width 29 height 15
type input "R$ 0,00"
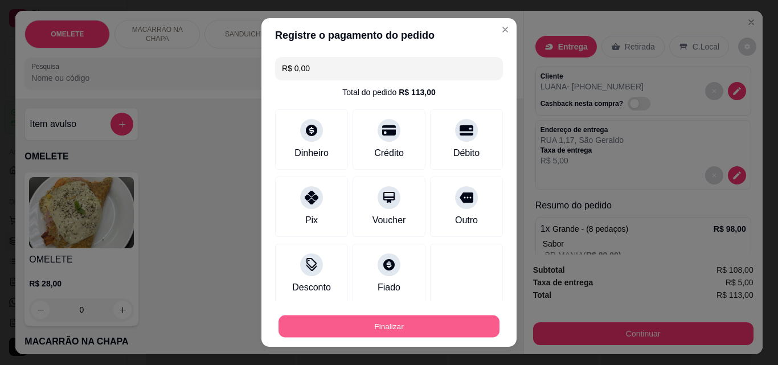
click at [403, 329] on button "Finalizar" at bounding box center [389, 327] width 221 height 22
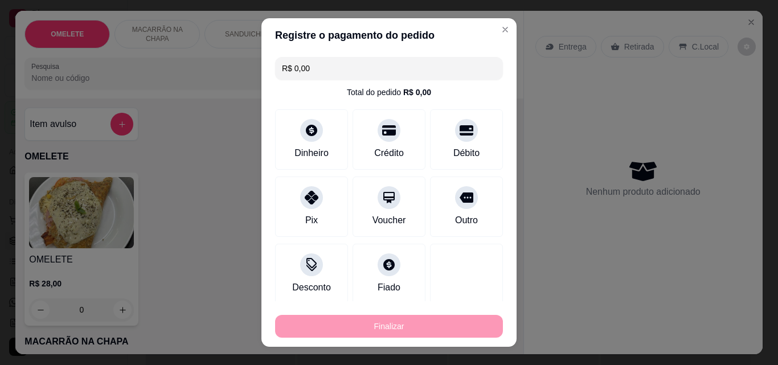
type input "0"
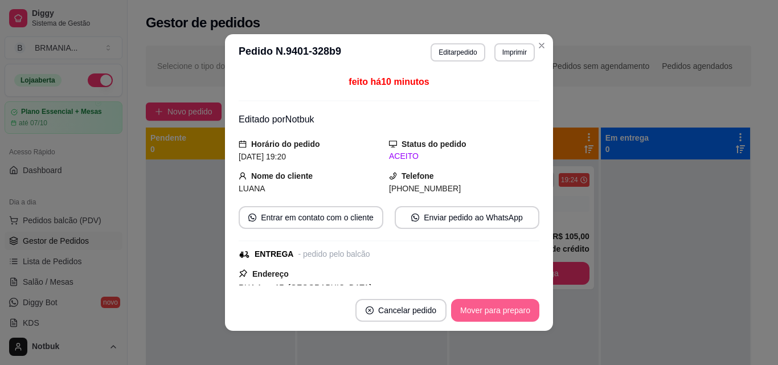
click at [485, 315] on button "Mover para preparo" at bounding box center [495, 310] width 88 height 23
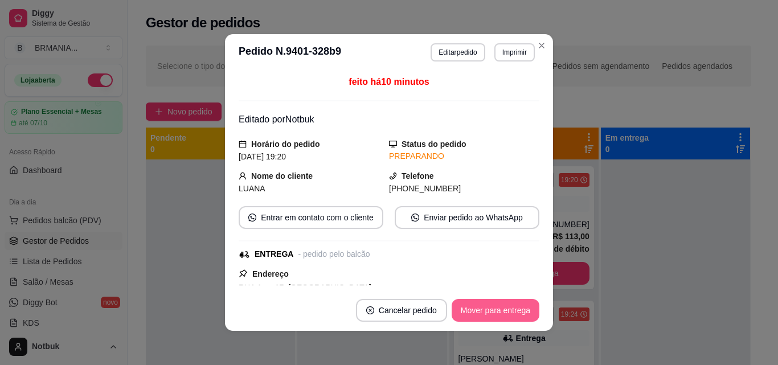
click at [485, 315] on button "Mover para entrega" at bounding box center [496, 310] width 88 height 23
